Goal: Find contact information: Find contact information

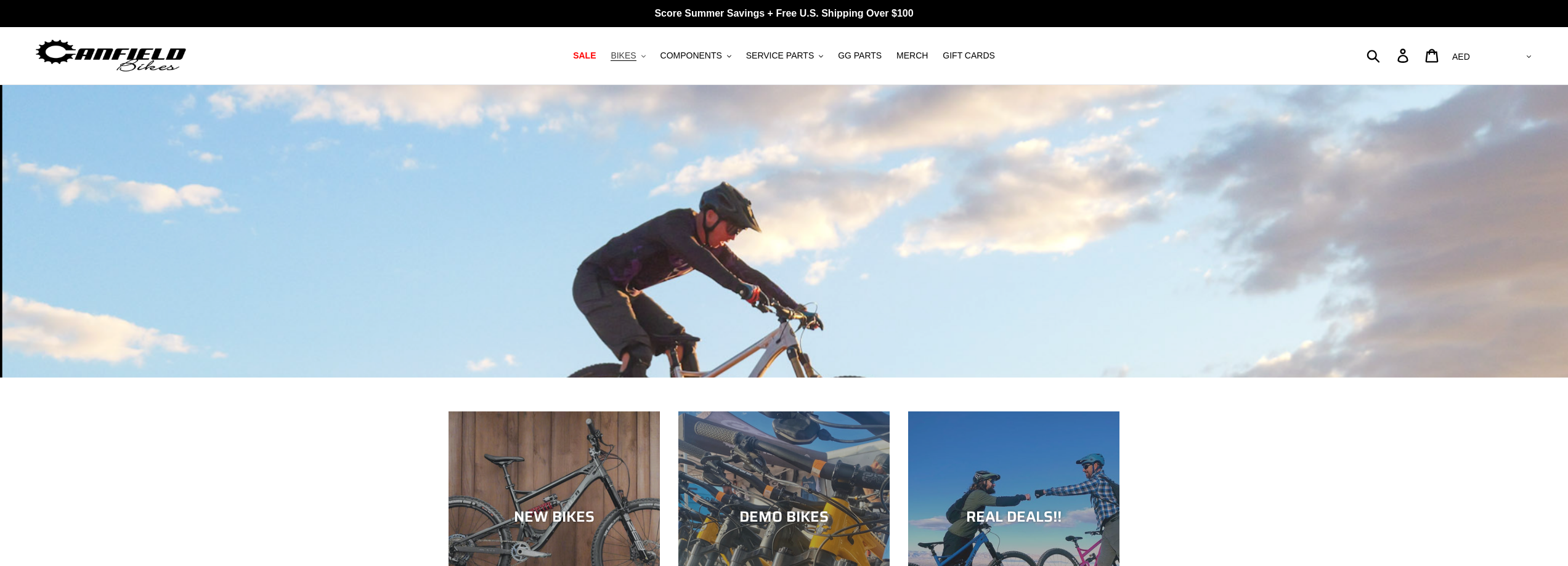
click at [636, 59] on span "BIKES" at bounding box center [623, 56] width 26 height 10
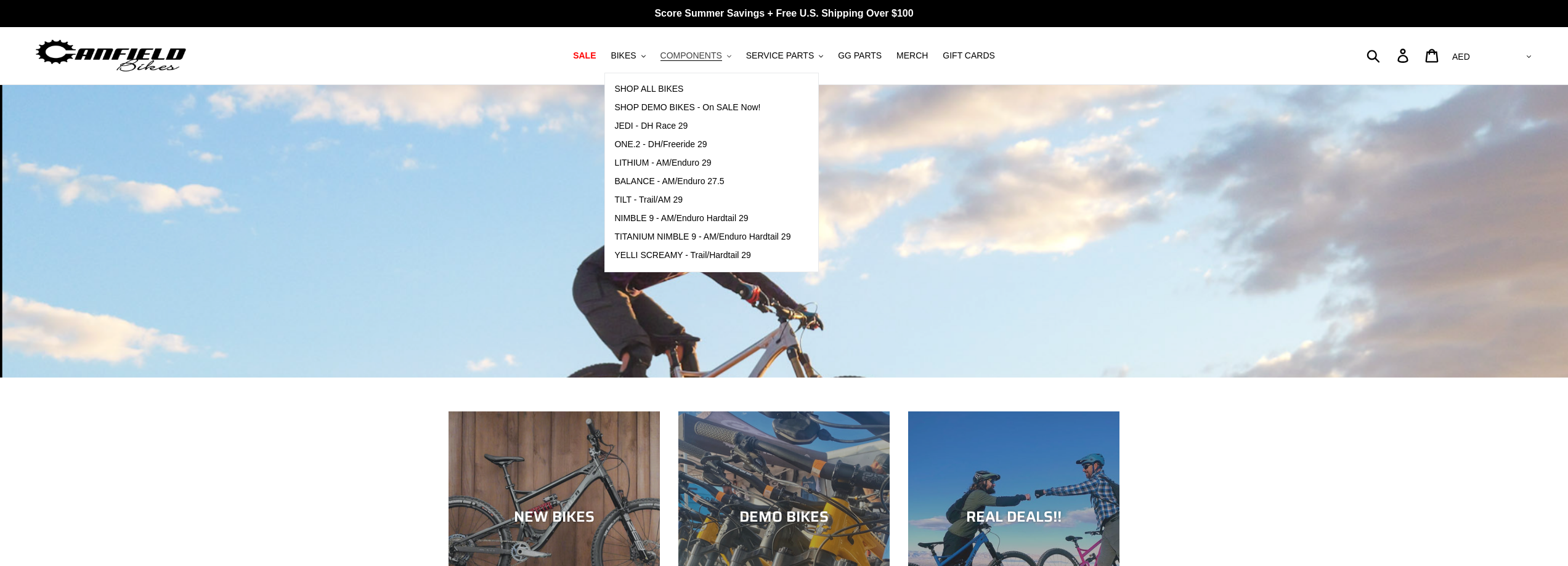
click at [703, 58] on span "COMPONENTS" at bounding box center [691, 56] width 62 height 10
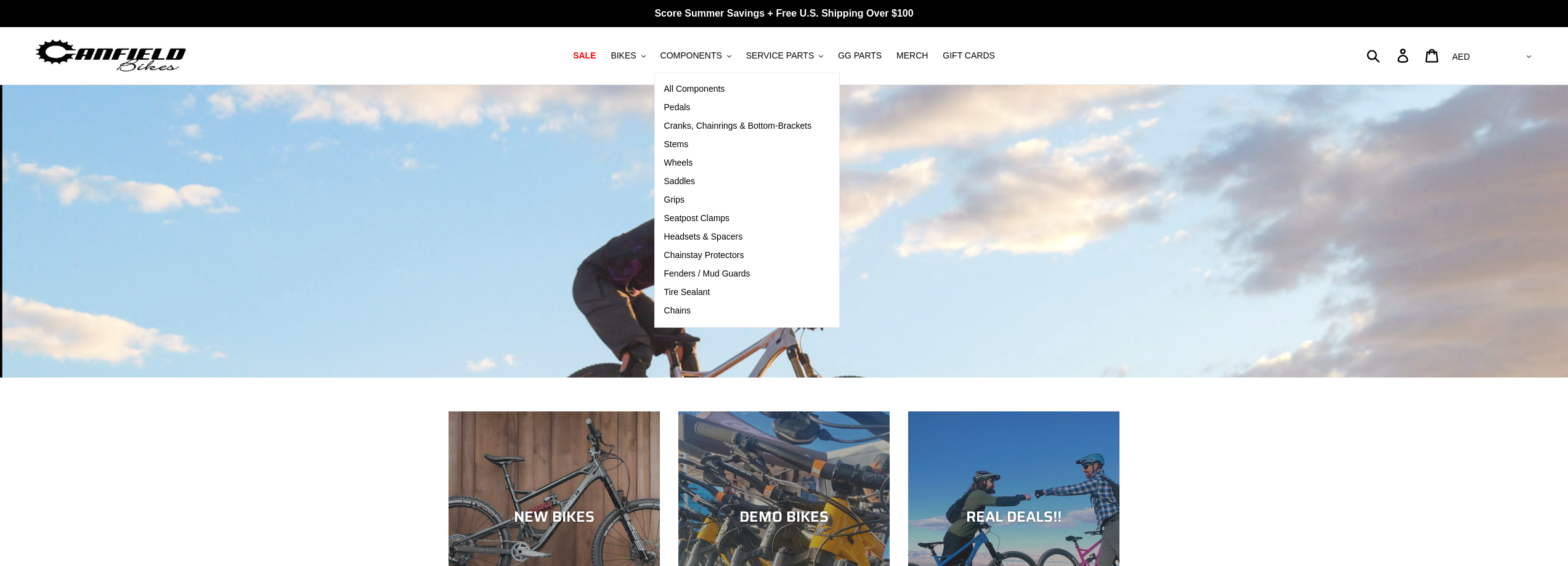
click at [142, 57] on img at bounding box center [111, 55] width 154 height 39
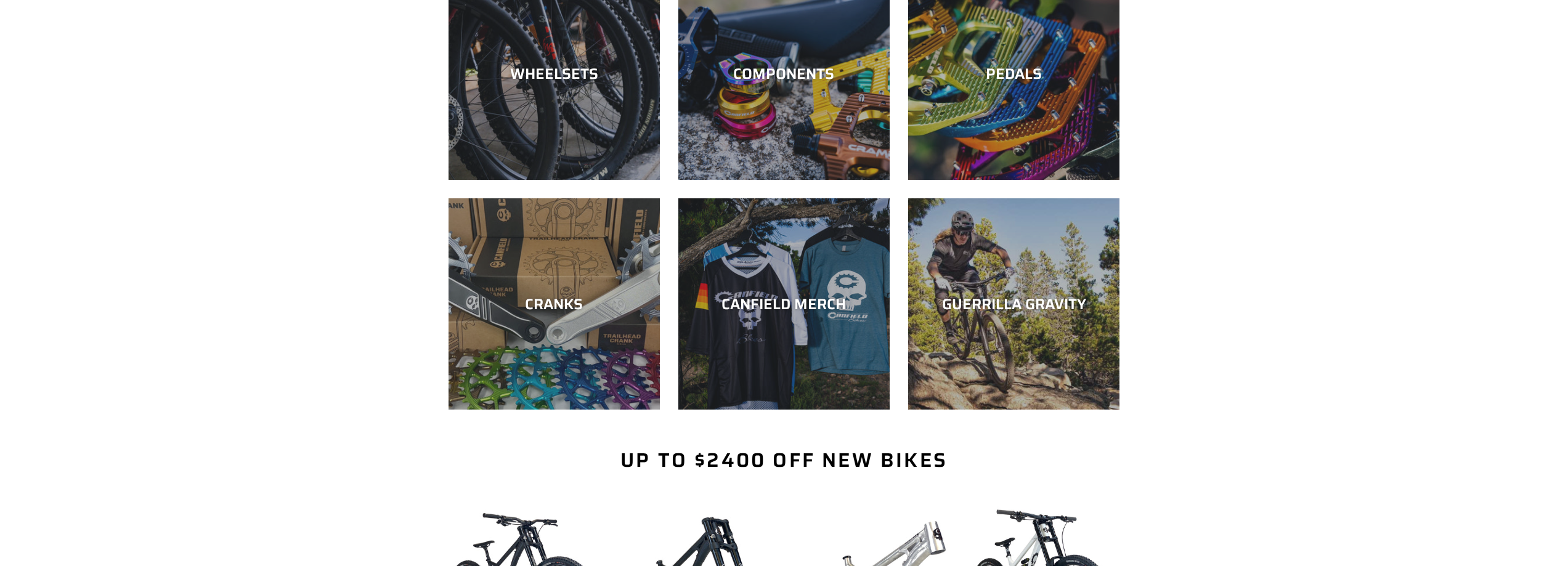
scroll to position [795, 0]
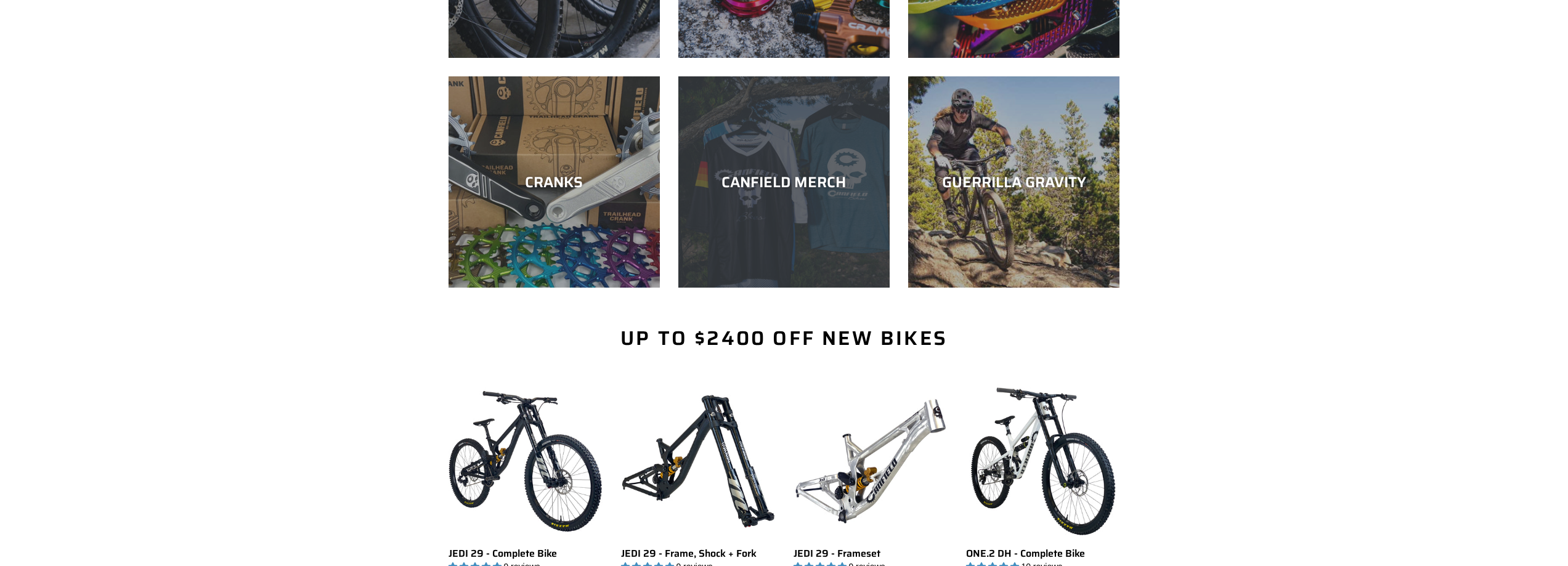
click at [786, 175] on div "CANFIELD MERCH" at bounding box center [784, 182] width 212 height 18
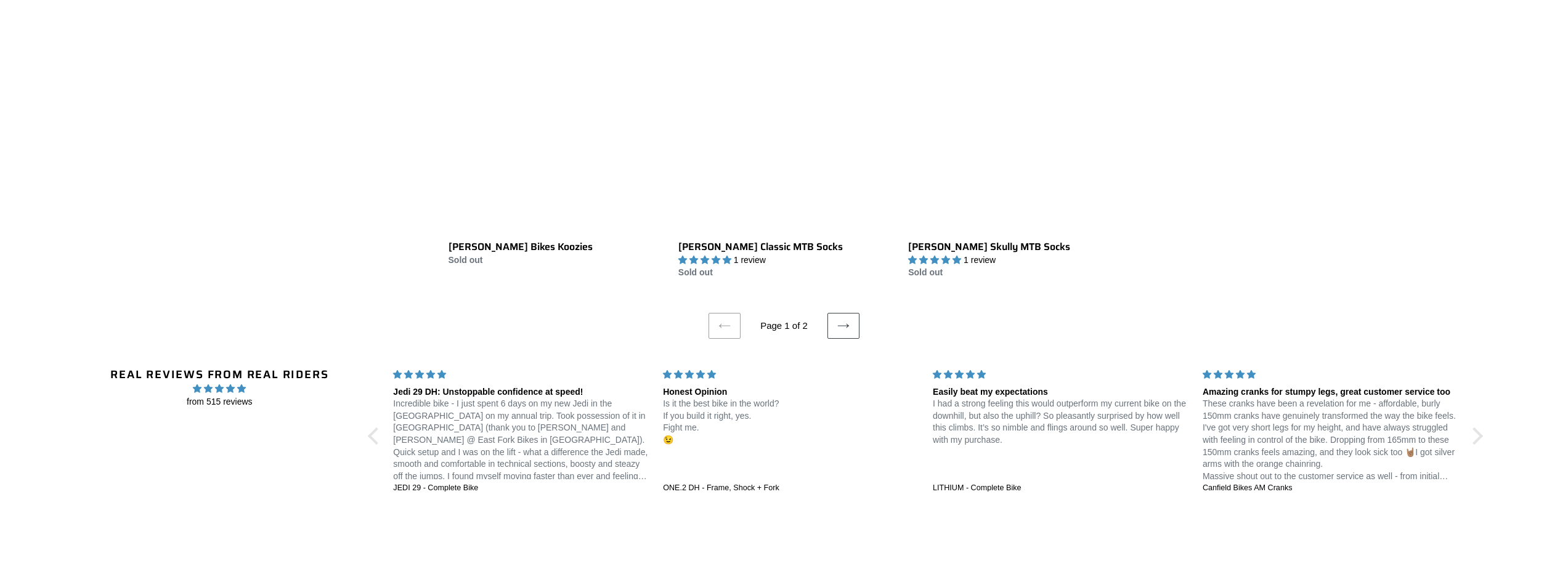
scroll to position [2525, 0]
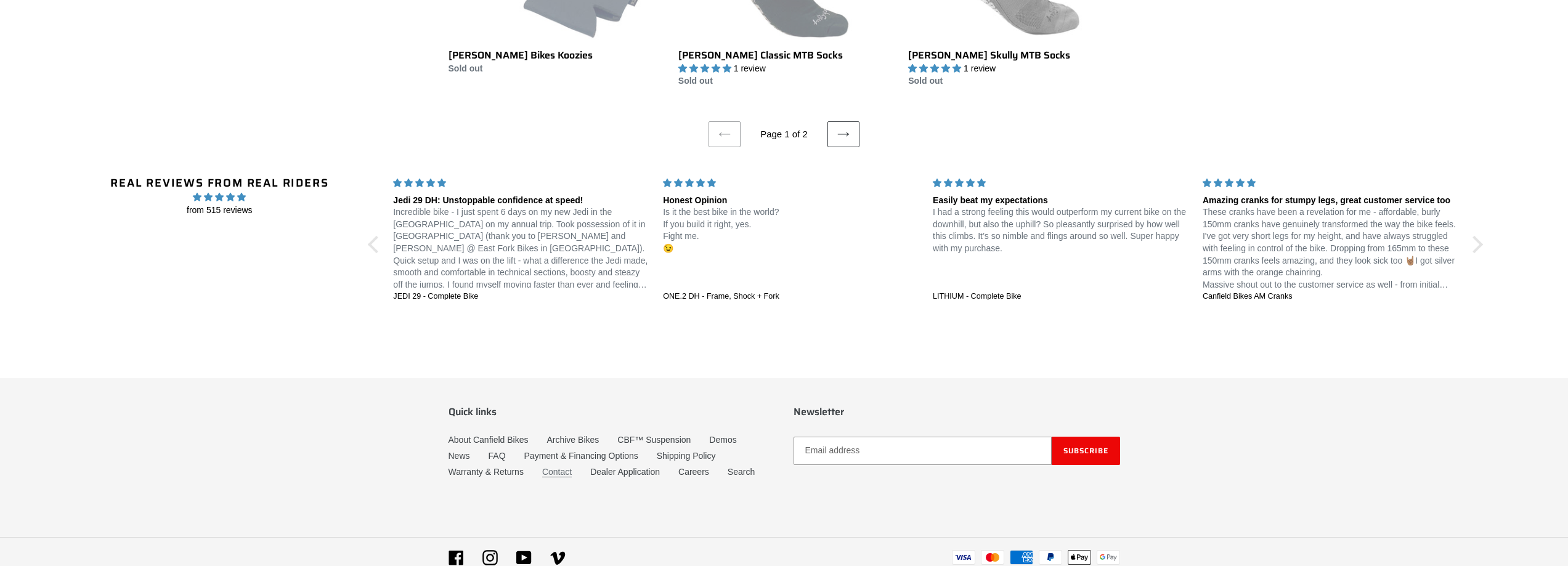
click at [560, 474] on link "Contact" at bounding box center [557, 472] width 30 height 10
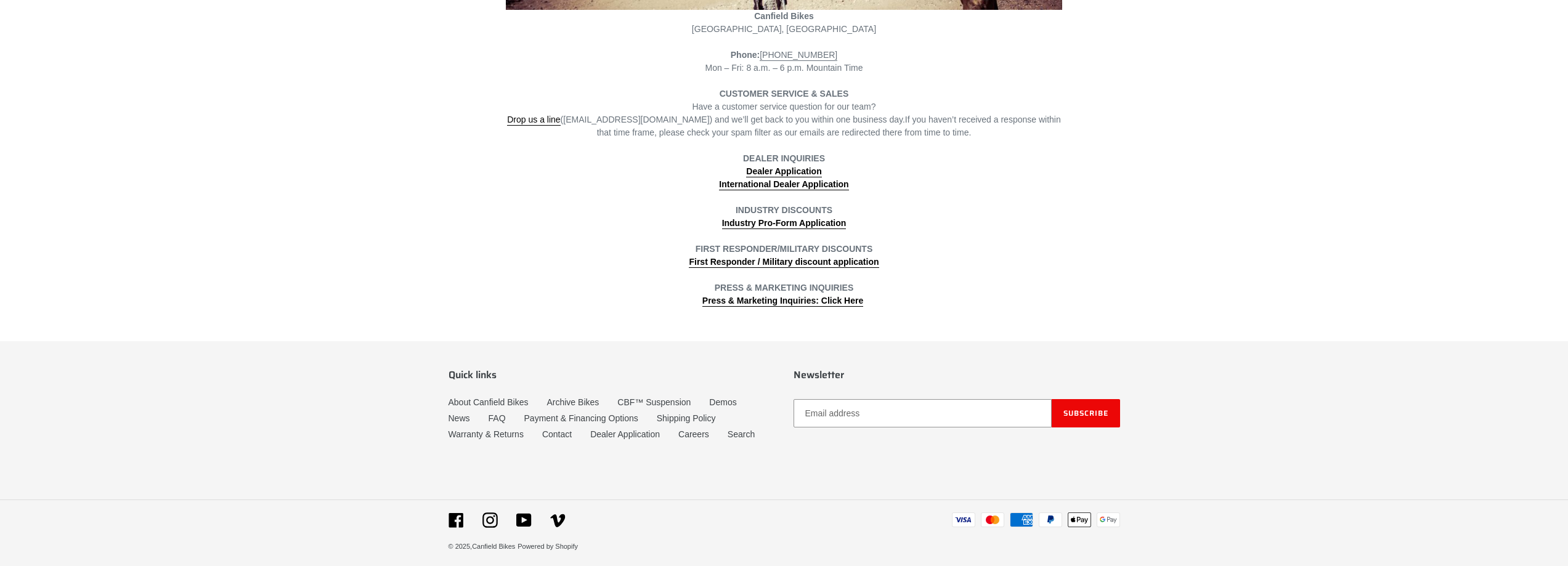
scroll to position [379, 0]
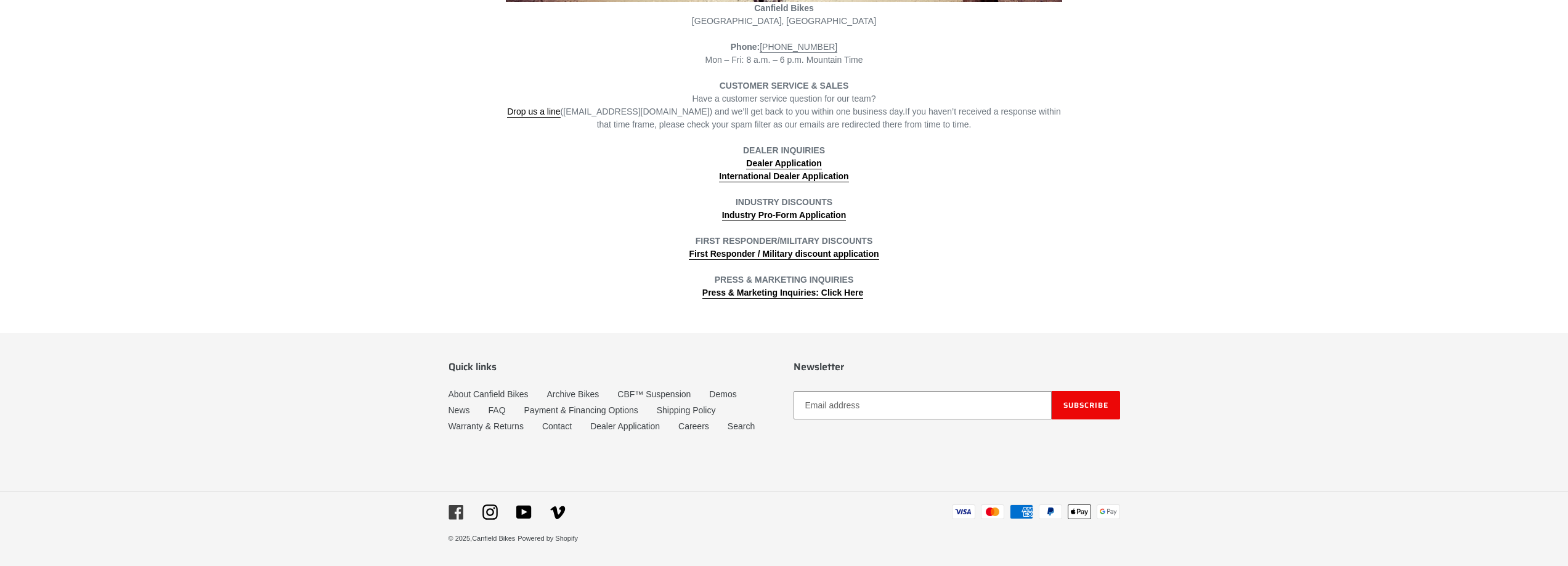
click at [456, 508] on icon at bounding box center [456, 512] width 15 height 15
